Goal: Information Seeking & Learning: Learn about a topic

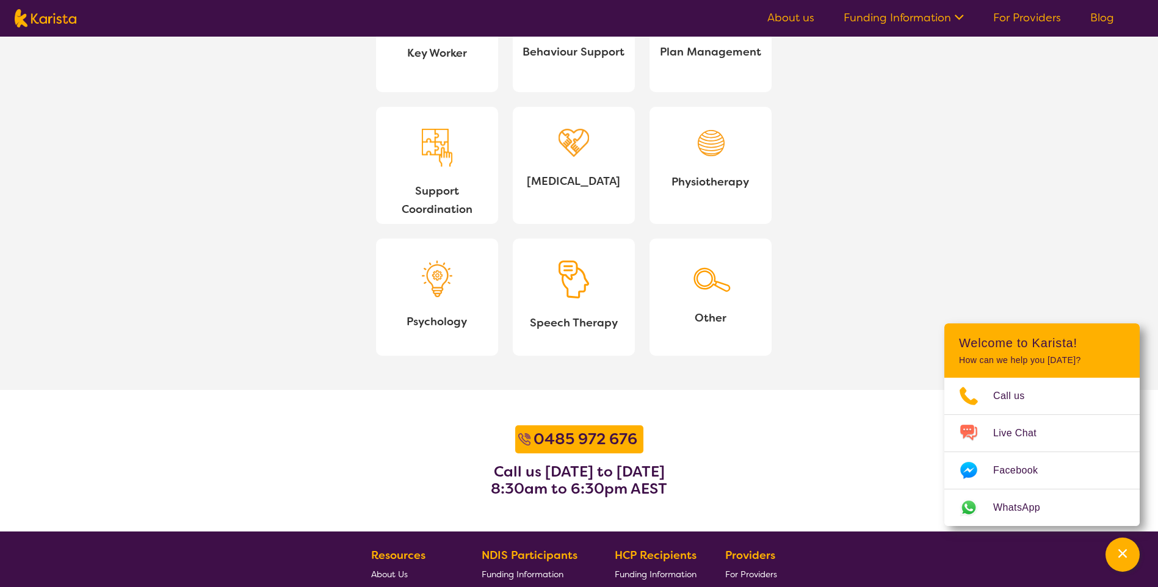
scroll to position [1160, 0]
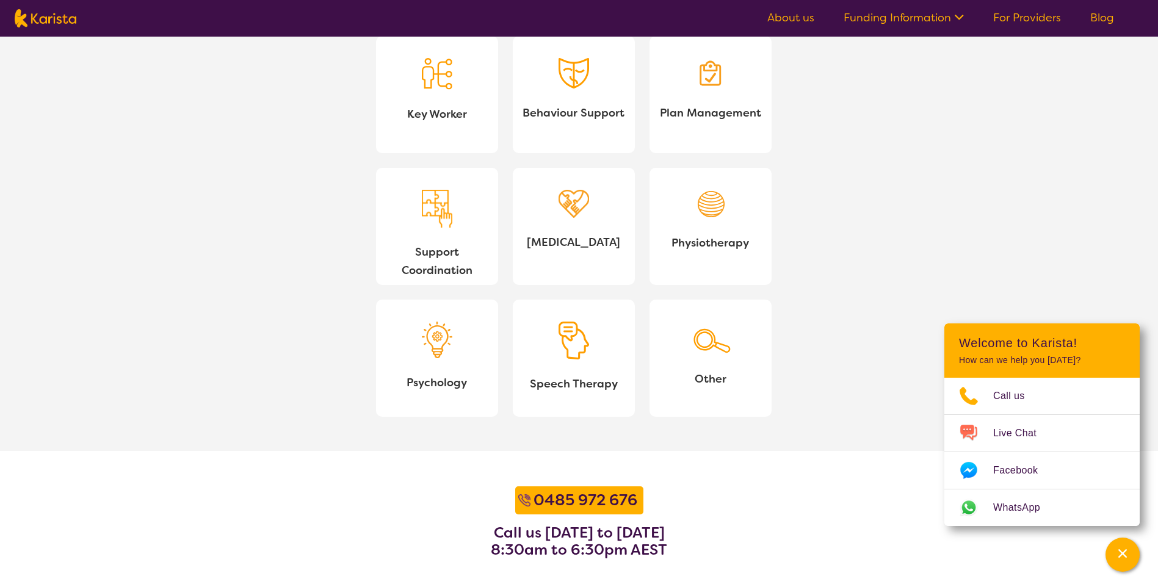
click at [573, 239] on span "[MEDICAL_DATA]" at bounding box center [574, 242] width 103 height 18
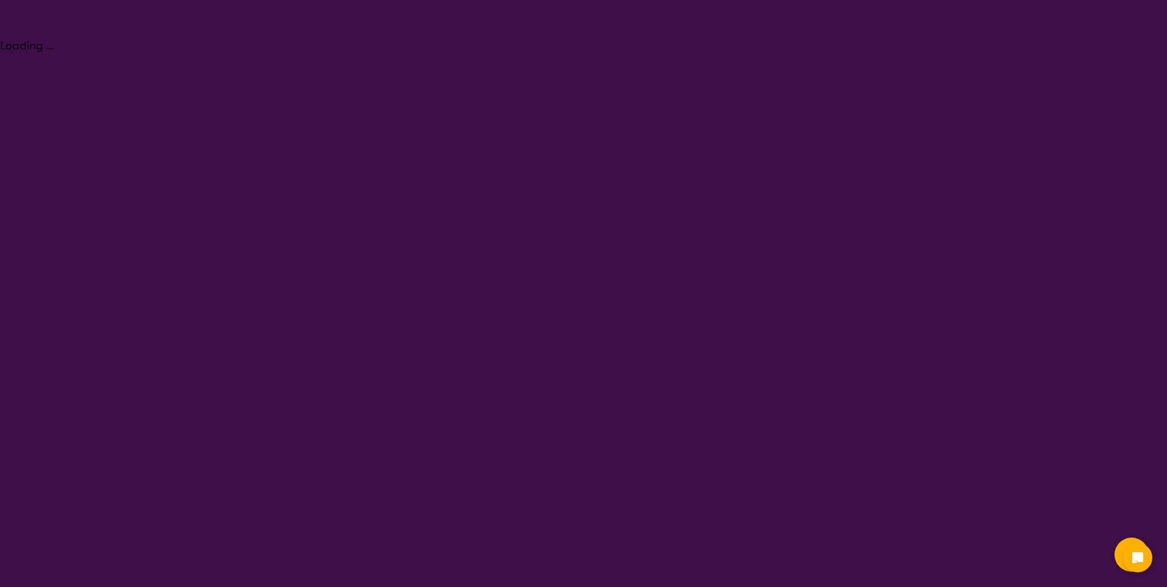
select select "[MEDICAL_DATA]"
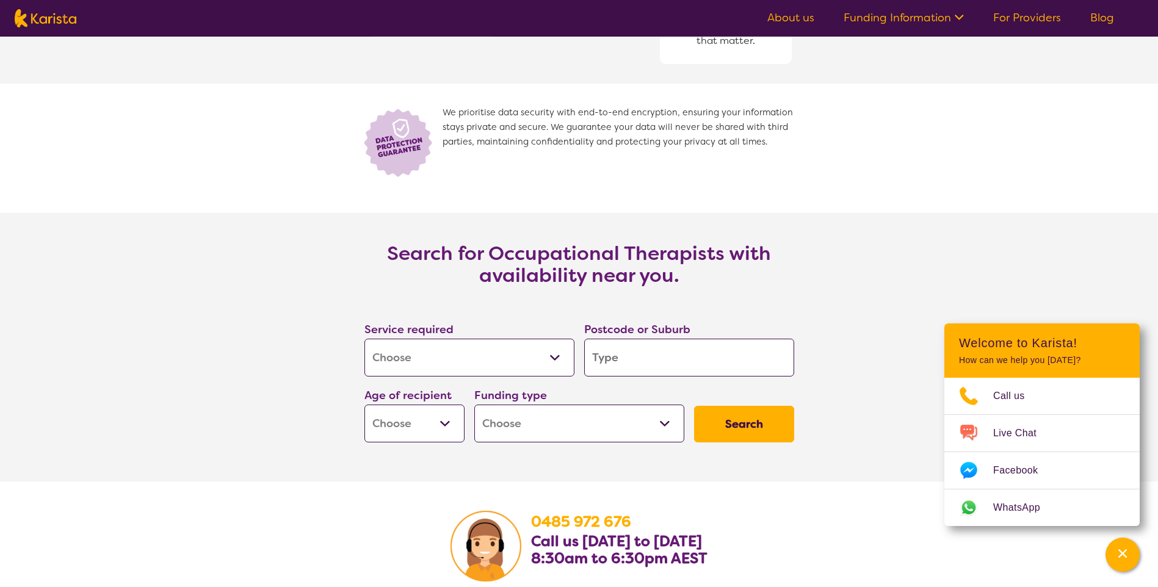
scroll to position [1648, 0]
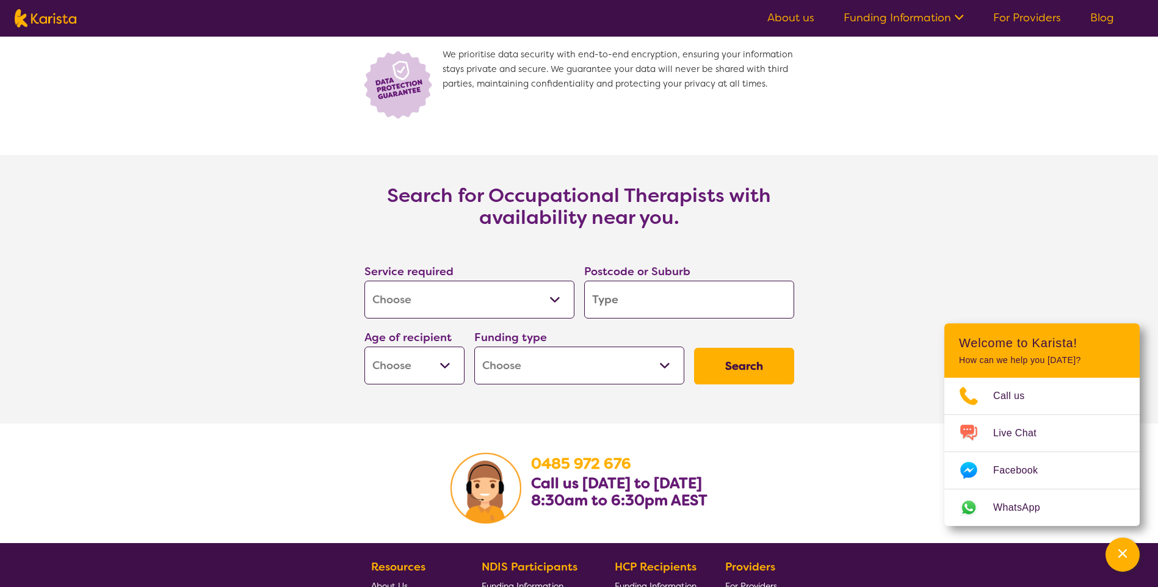
click at [653, 309] on input "search" at bounding box center [689, 300] width 210 height 38
type input "2"
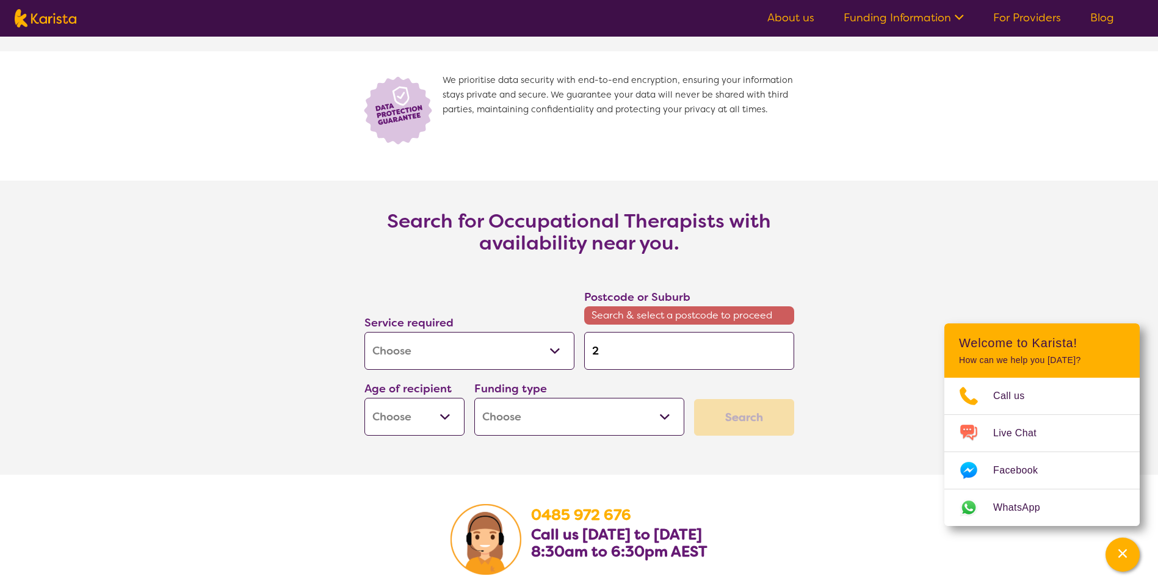
scroll to position [1674, 0]
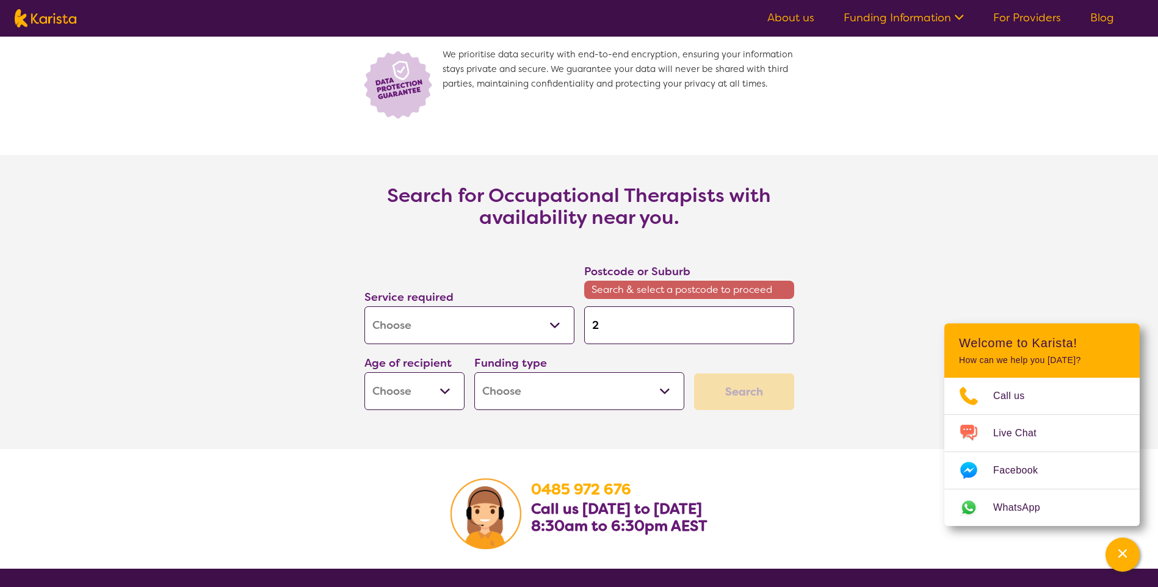
type input "26"
type input "264"
type input "2640"
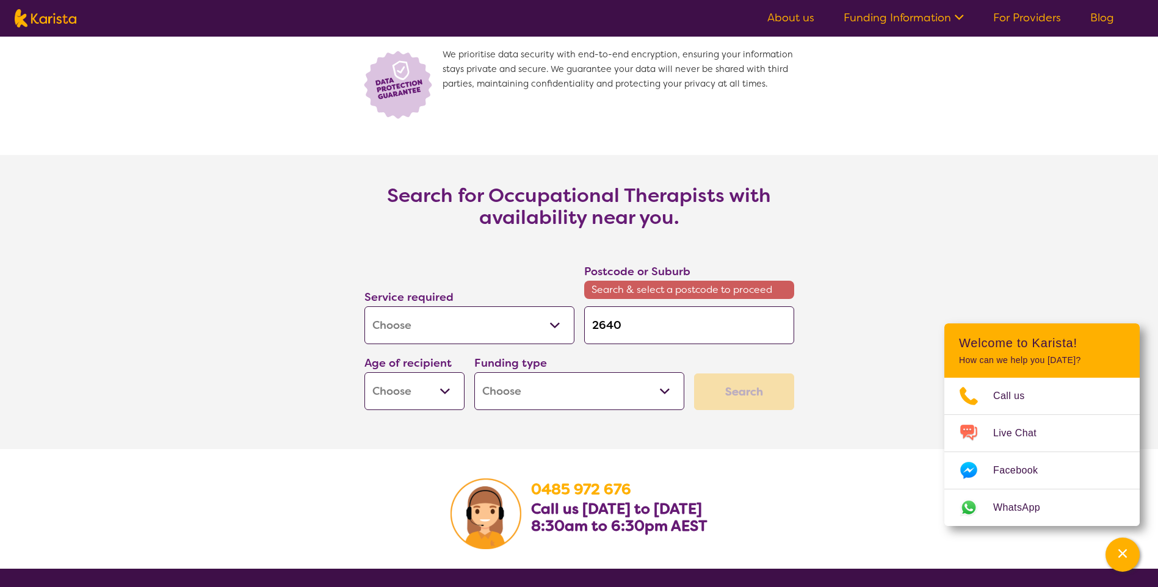
scroll to position [1648, 0]
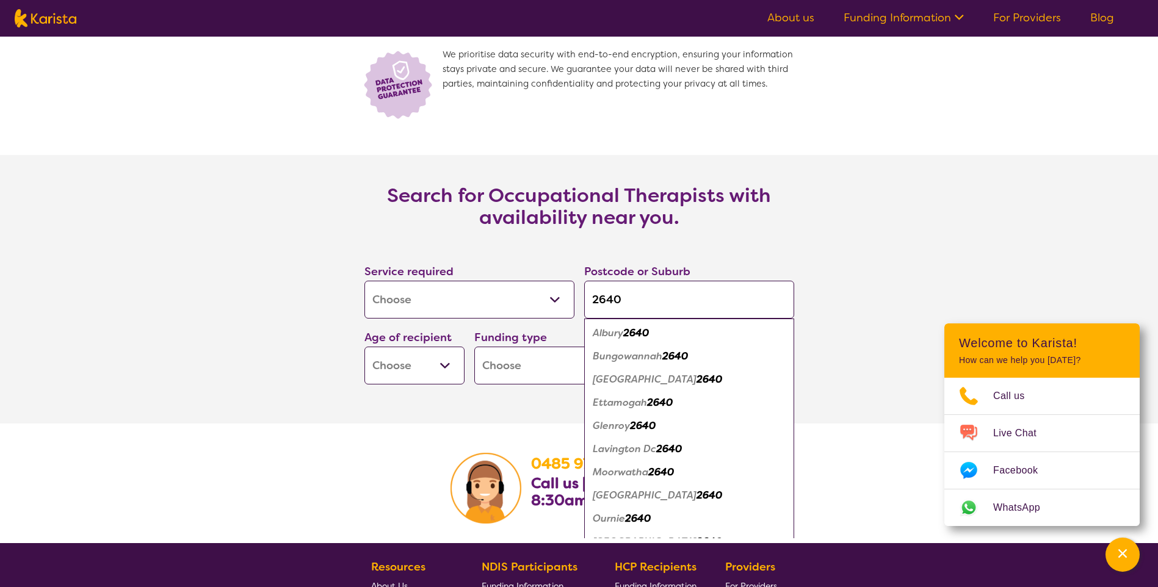
type input "2640"
click at [613, 332] on em "Albury" at bounding box center [608, 333] width 31 height 13
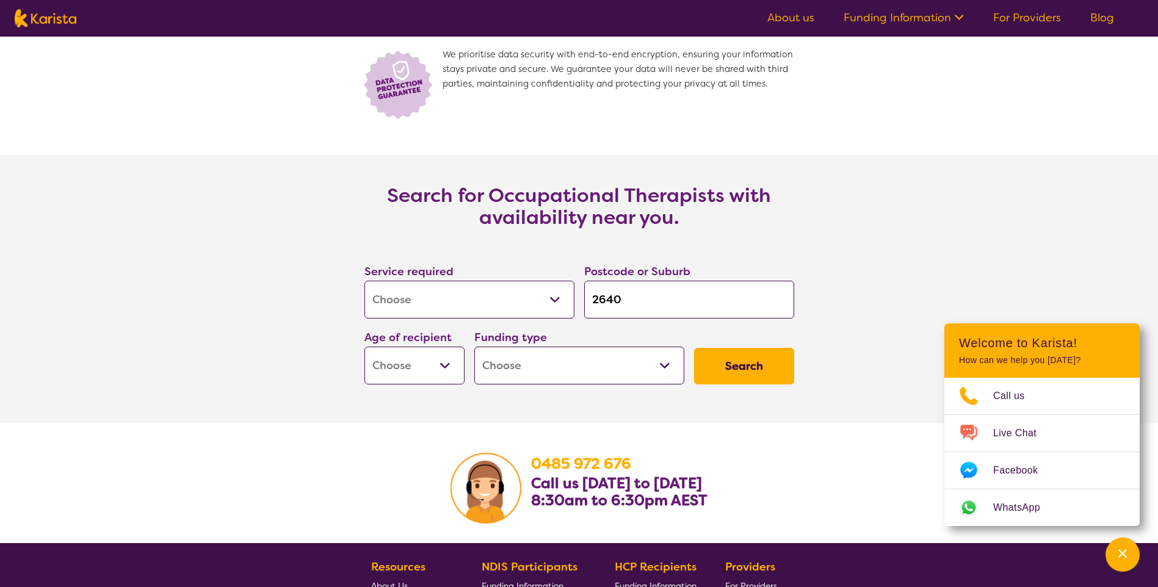
click at [446, 369] on select "Early Childhood - 0 to 9 Child - 10 to 11 Adolescent - 12 to 17 Adult - 18 to 6…" at bounding box center [414, 366] width 100 height 38
select select "AD"
click at [364, 347] on select "Early Childhood - 0 to 9 Child - 10 to 11 Adolescent - 12 to 17 Adult - 18 to 6…" at bounding box center [414, 366] width 100 height 38
select select "AD"
click at [560, 363] on select "Home Care Package (HCP) National Disability Insurance Scheme (NDIS) I don't know" at bounding box center [579, 366] width 210 height 38
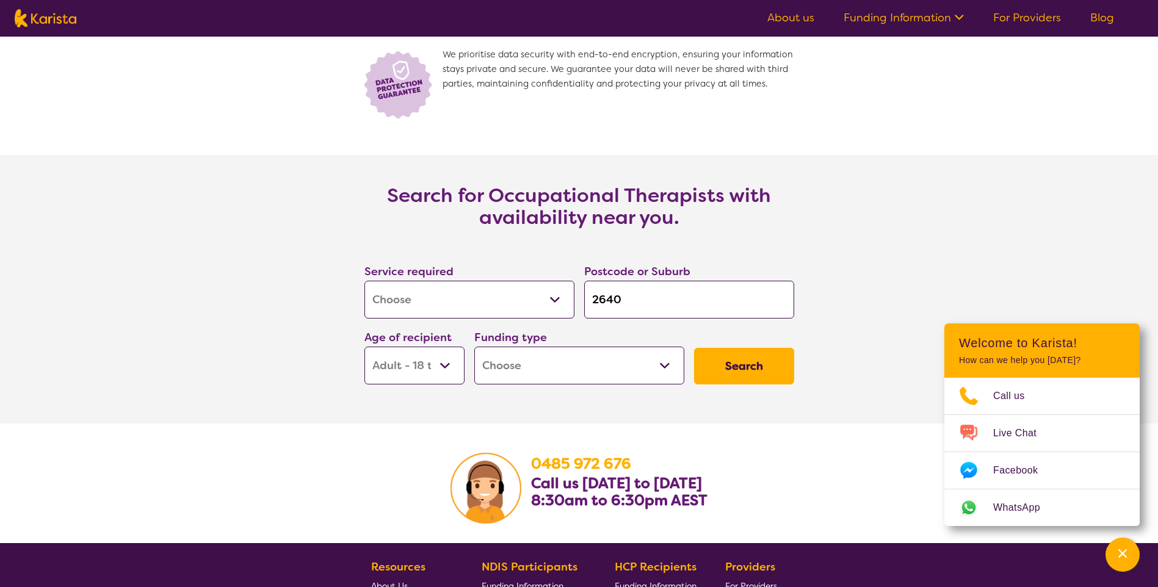
select select "NDIS"
click at [474, 347] on select "Home Care Package (HCP) National Disability Insurance Scheme (NDIS) I don't know" at bounding box center [579, 366] width 210 height 38
select select "NDIS"
click at [745, 374] on button "Search" at bounding box center [744, 366] width 100 height 37
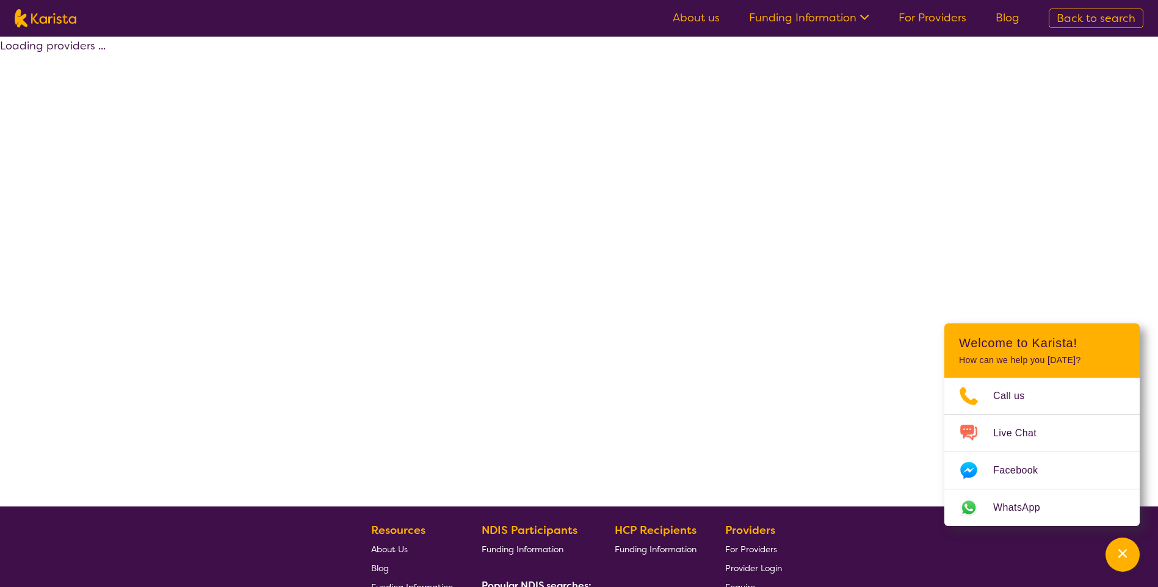
select select "by_score"
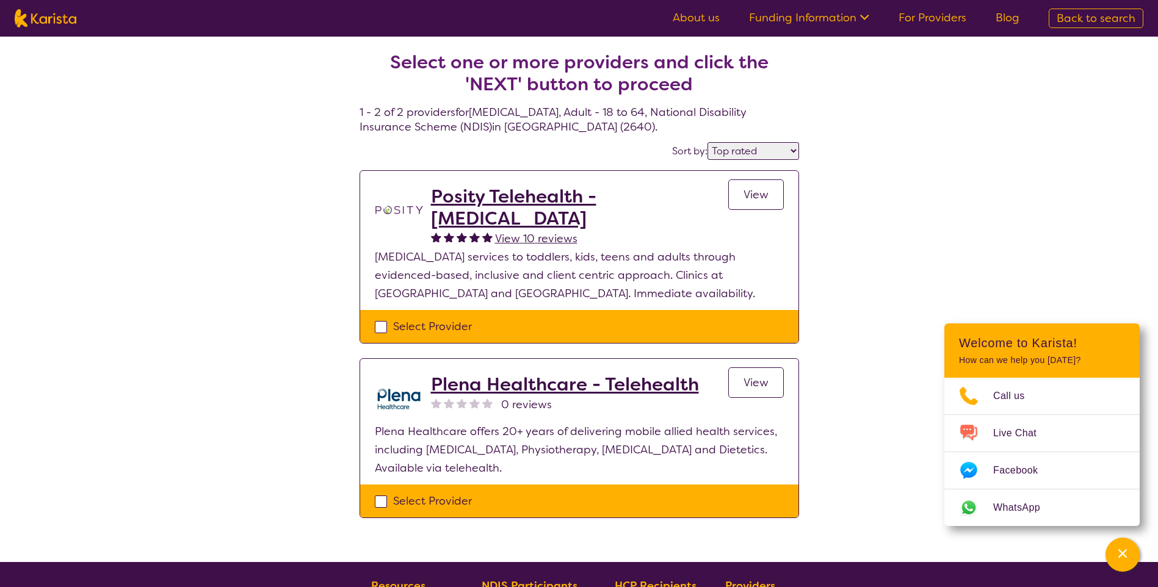
click at [504, 387] on h2 "Plena Healthcare - Telehealth" at bounding box center [565, 385] width 268 height 22
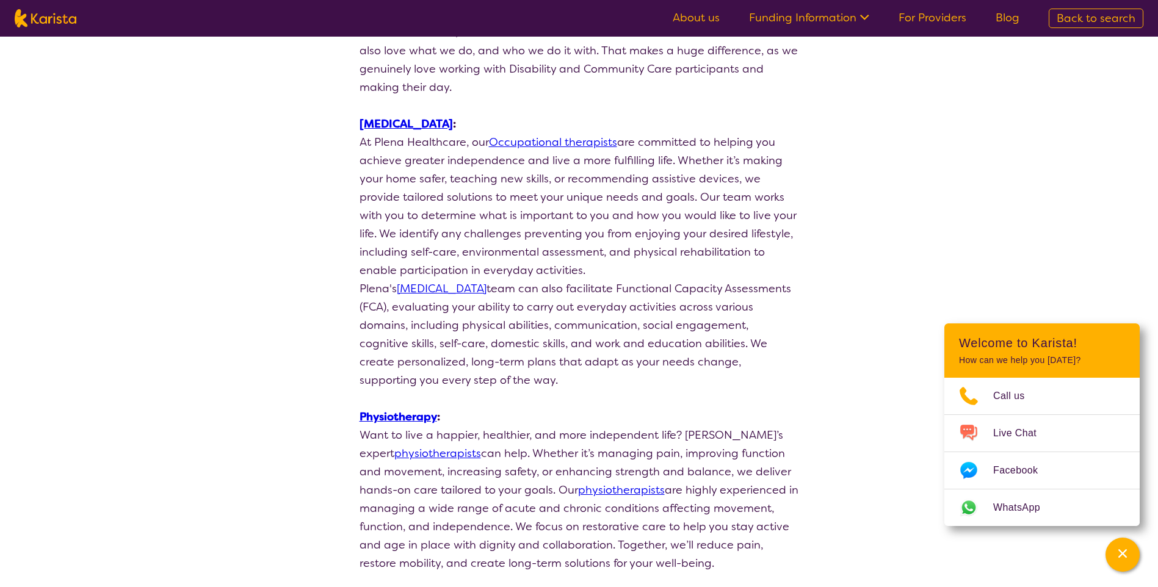
scroll to position [366, 0]
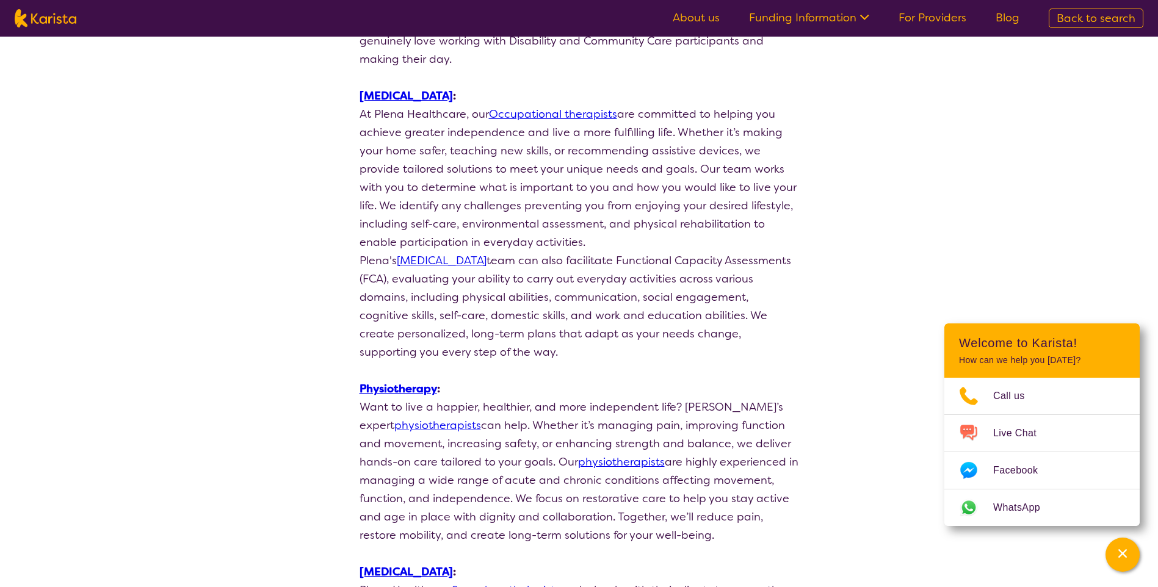
select select "by_score"
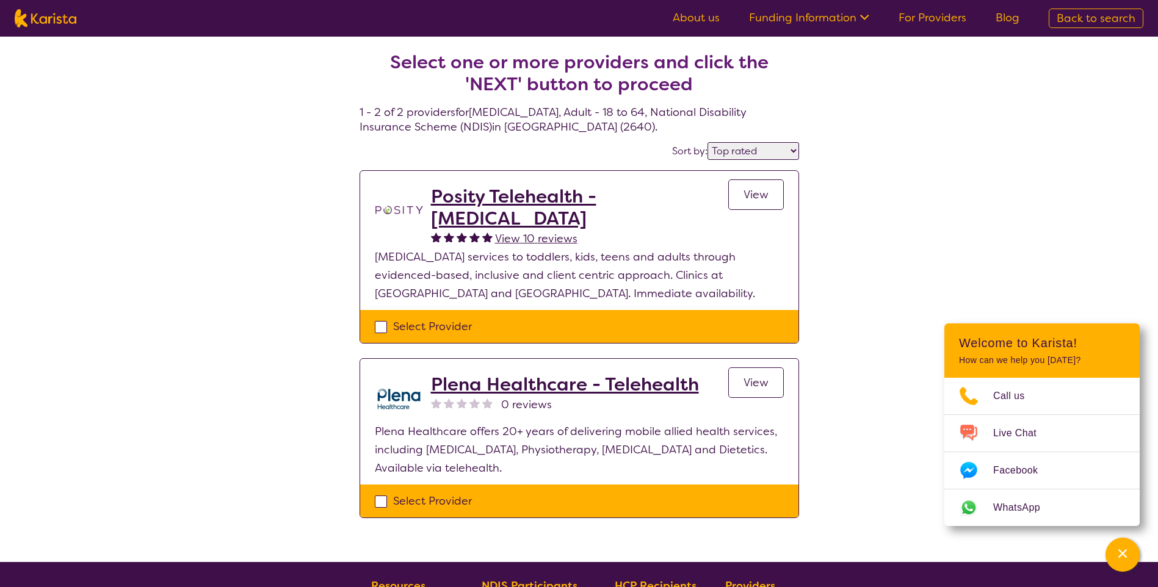
click at [507, 197] on h2 "Posity Telehealth - [MEDICAL_DATA]" at bounding box center [579, 208] width 297 height 44
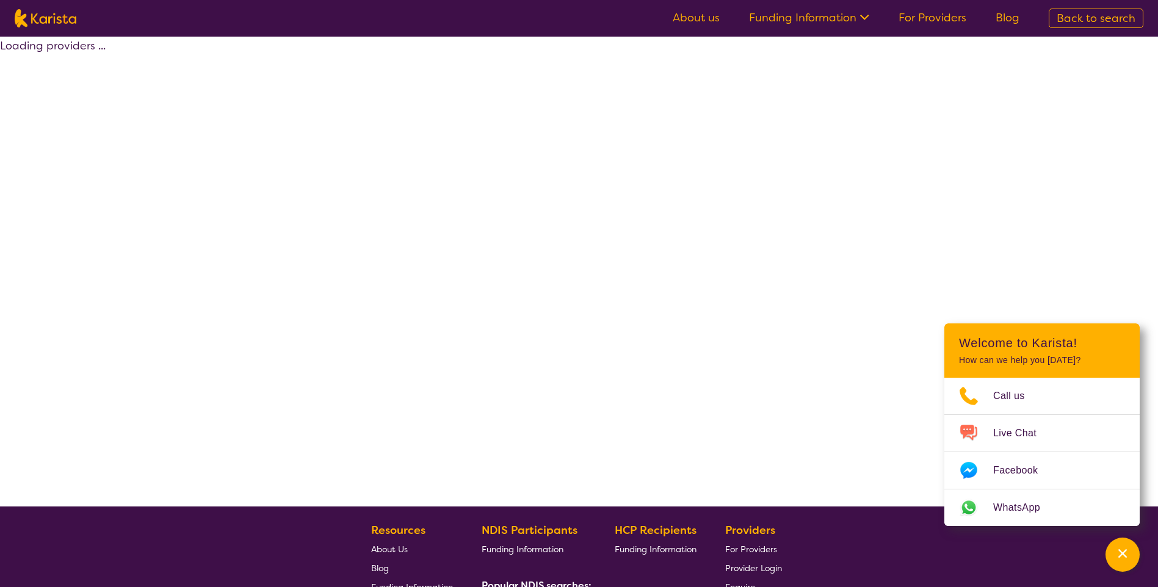
select select "by_score"
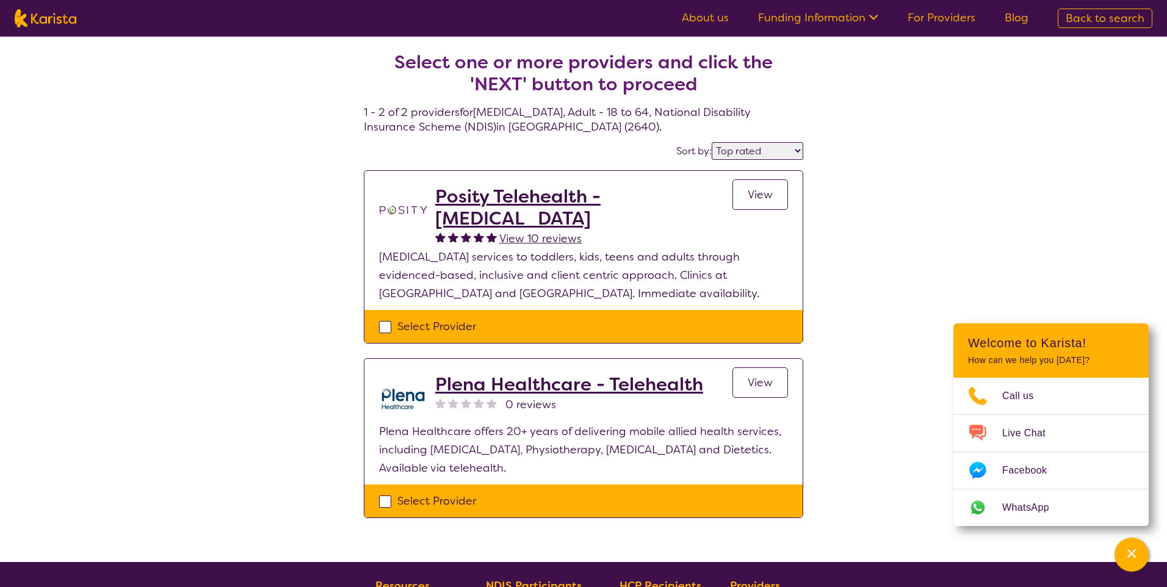
select select "[MEDICAL_DATA]"
select select "AD"
select select "NDIS"
select select "[MEDICAL_DATA]"
select select "AD"
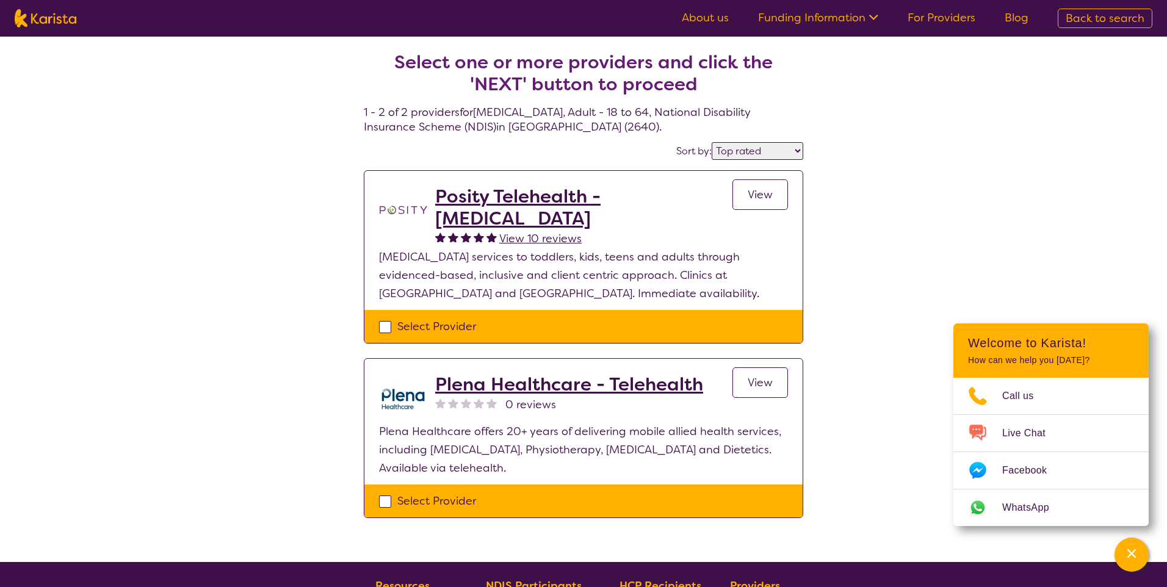
select select "NDIS"
